Goal: Find specific page/section: Find specific page/section

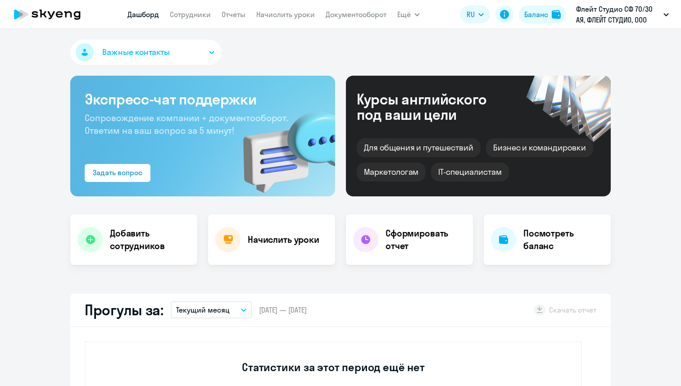
select select "30"
click at [187, 14] on link "Сотрудники" at bounding box center [190, 14] width 41 height 9
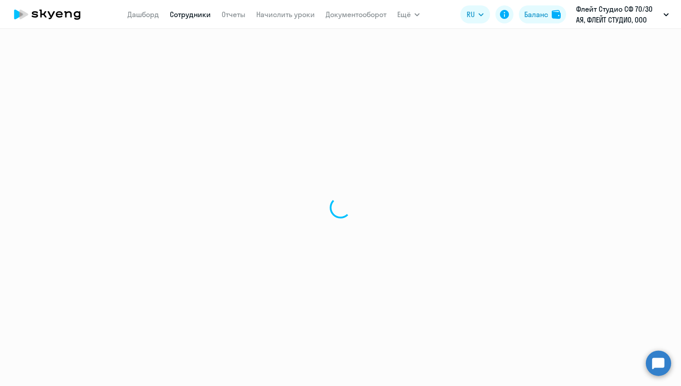
select select "30"
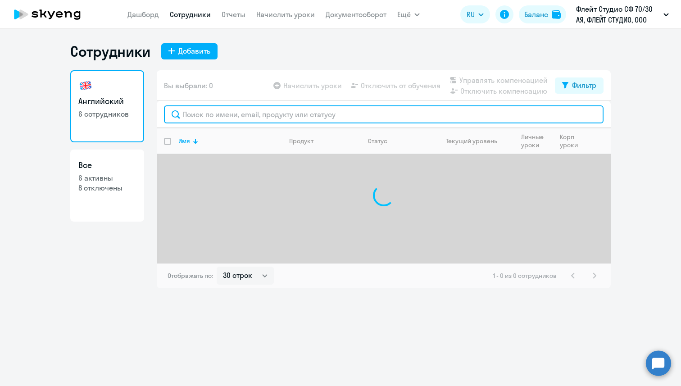
click at [199, 110] on input "text" at bounding box center [383, 114] width 439 height 18
paste input "[PERSON_NAME][EMAIL_ADDRESS][DOMAIN_NAME]"
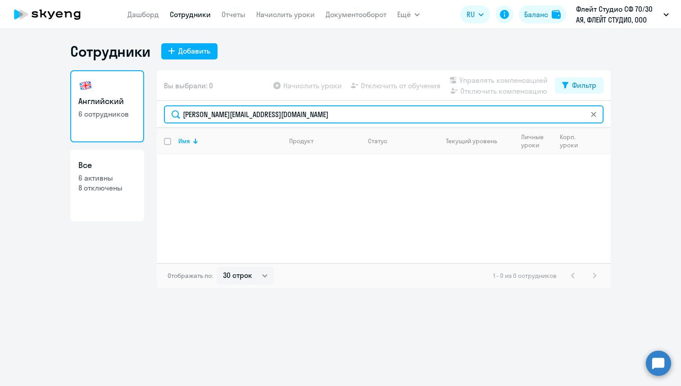
type input "[PERSON_NAME][EMAIL_ADDRESS][DOMAIN_NAME]"
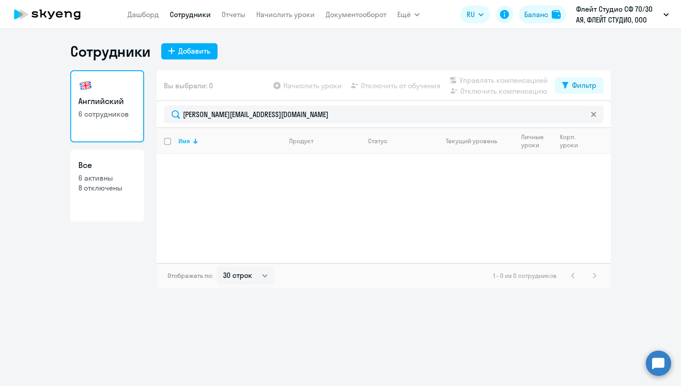
click at [593, 118] on div at bounding box center [593, 114] width 7 height 18
click at [593, 112] on icon at bounding box center [593, 114] width 5 height 5
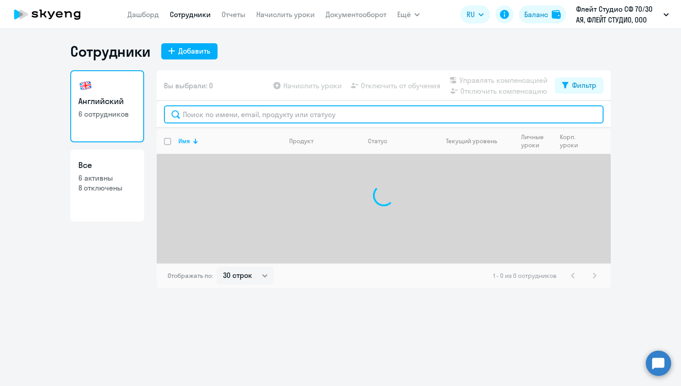
click at [470, 113] on input "text" at bounding box center [383, 114] width 439 height 18
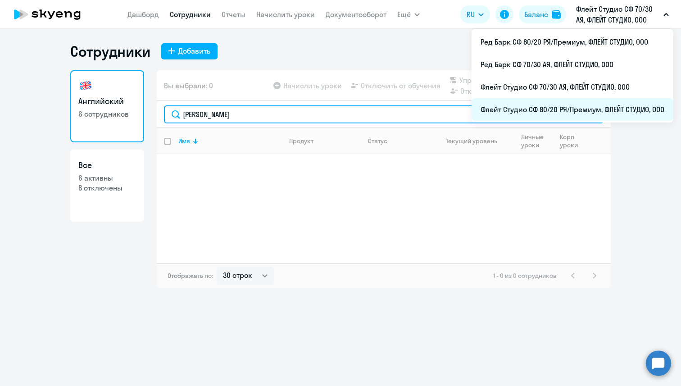
type input "[PERSON_NAME]"
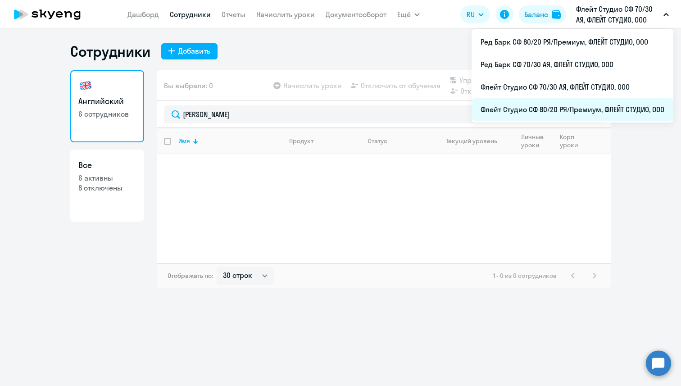
click at [584, 108] on li "Флейт Студио СФ 80/20 РЯ/Премиум, ФЛЕЙТ СТУДИО, ООО" at bounding box center [572, 109] width 202 height 23
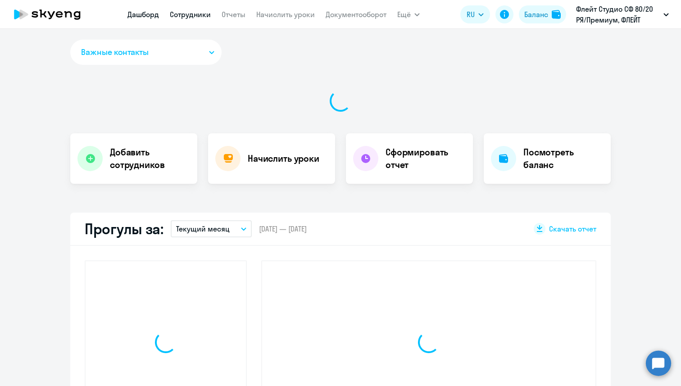
click at [195, 13] on link "Сотрудники" at bounding box center [190, 14] width 41 height 9
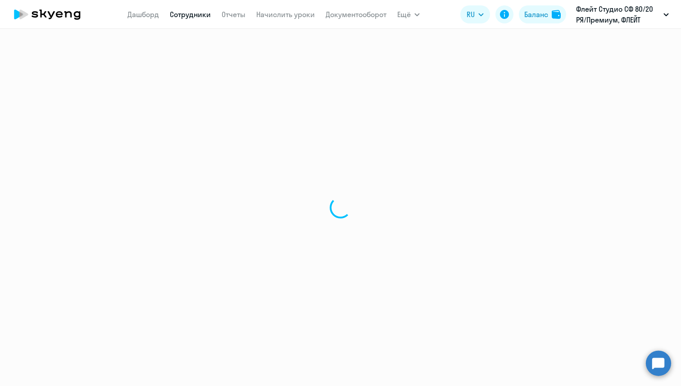
select select "30"
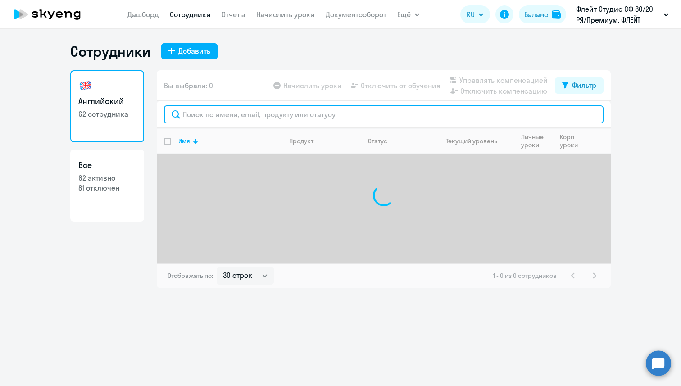
click at [201, 117] on input "text" at bounding box center [383, 114] width 439 height 18
type input "У"
paste input "[PERSON_NAME][EMAIL_ADDRESS][DOMAIN_NAME]"
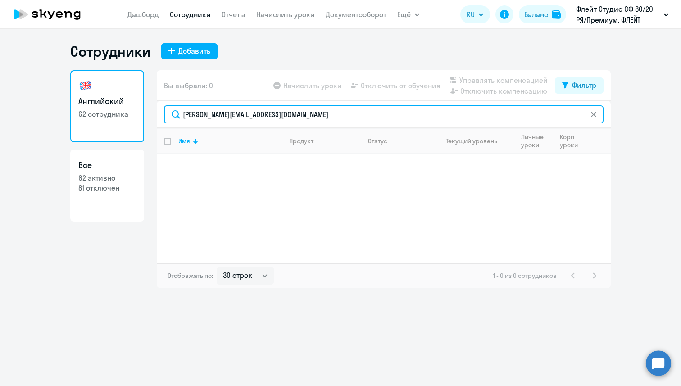
type input "[PERSON_NAME][EMAIL_ADDRESS][DOMAIN_NAME]"
